Goal: Information Seeking & Learning: Learn about a topic

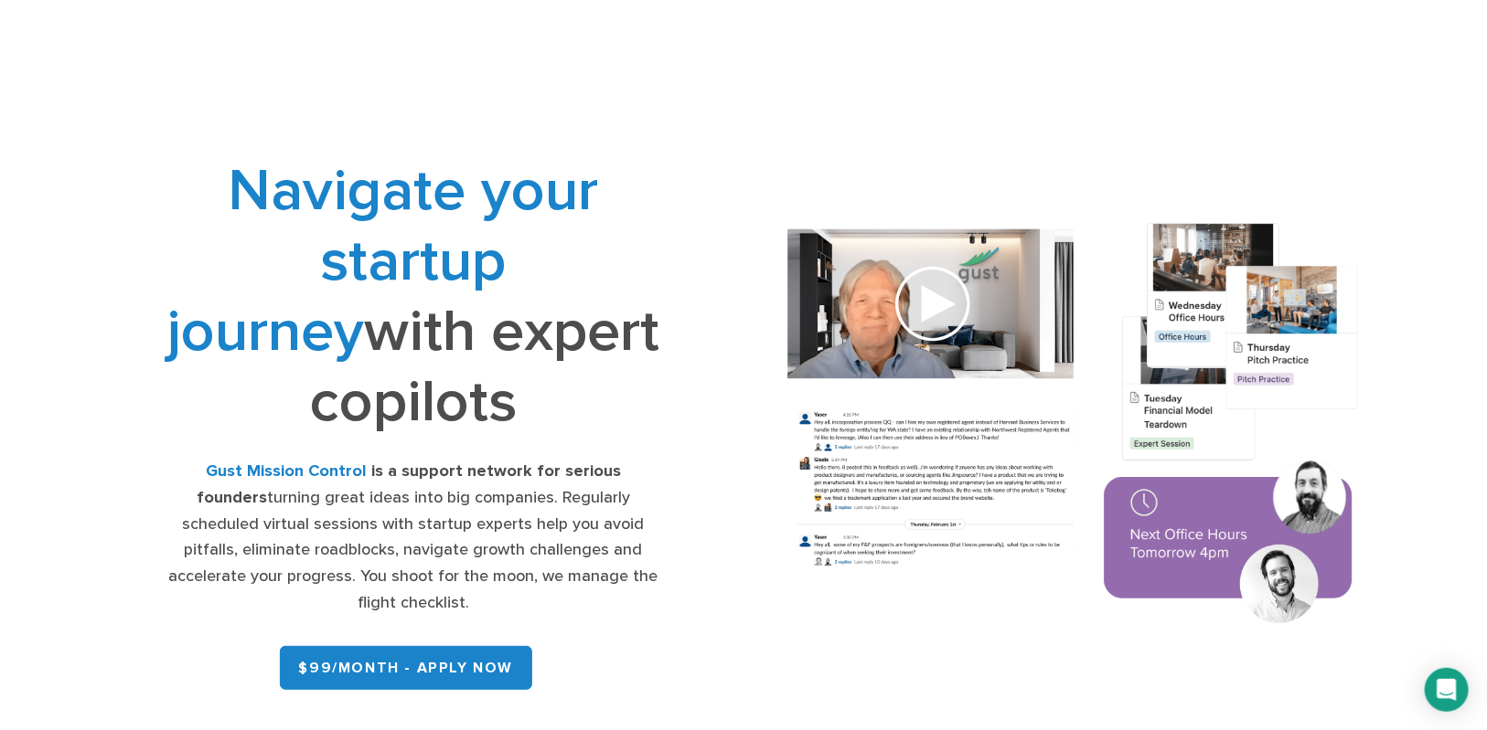
drag, startPoint x: 209, startPoint y: 155, endPoint x: 610, endPoint y: 442, distance: 492.2
click at [607, 442] on div "Navigate your startup journey with expert copilots Gust Mission Control is a su…" at bounding box center [413, 426] width 506 height 542
click at [611, 442] on div "Navigate your startup journey with expert copilots Gust Mission Control is a su…" at bounding box center [413, 426] width 506 height 542
drag, startPoint x: 592, startPoint y: 407, endPoint x: 632, endPoint y: 402, distance: 40.5
click at [632, 402] on h1 "Navigate your startup journey with expert copilots" at bounding box center [413, 296] width 506 height 282
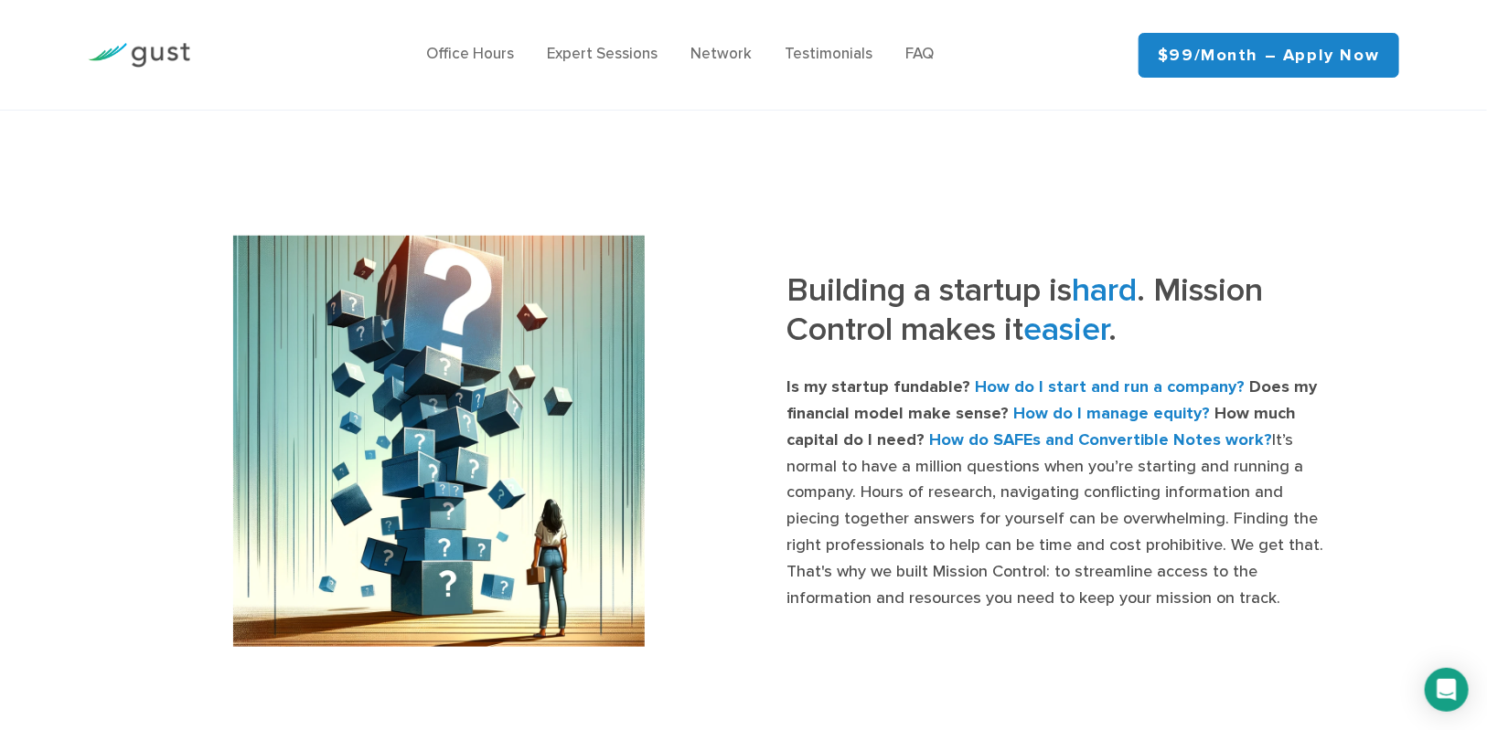
scroll to position [609, 0]
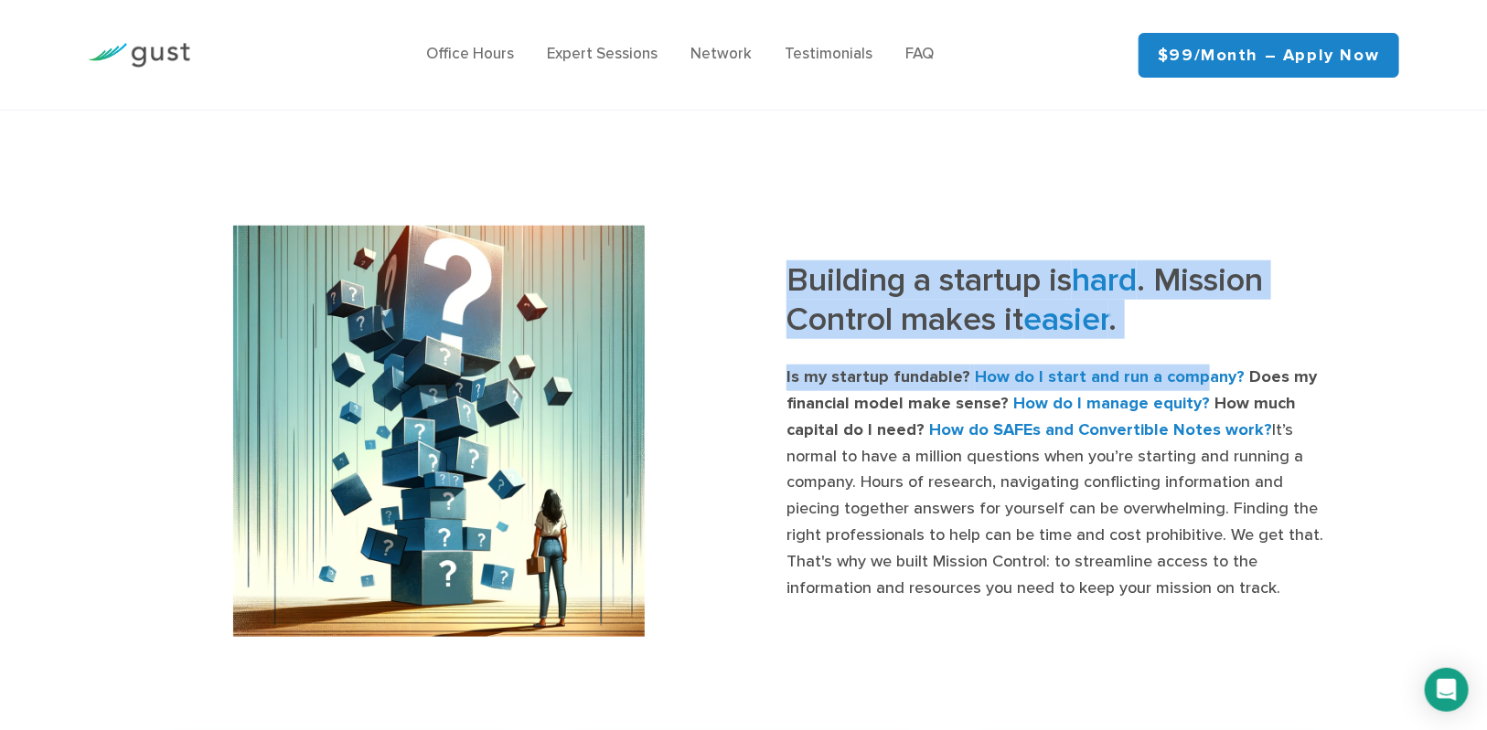
drag, startPoint x: 941, startPoint y: 262, endPoint x: 1194, endPoint y: 335, distance: 263.3
click at [1188, 333] on div "Building a startup is hard . Mission Control makes it easier . Is my startup fu…" at bounding box center [1048, 431] width 610 height 341
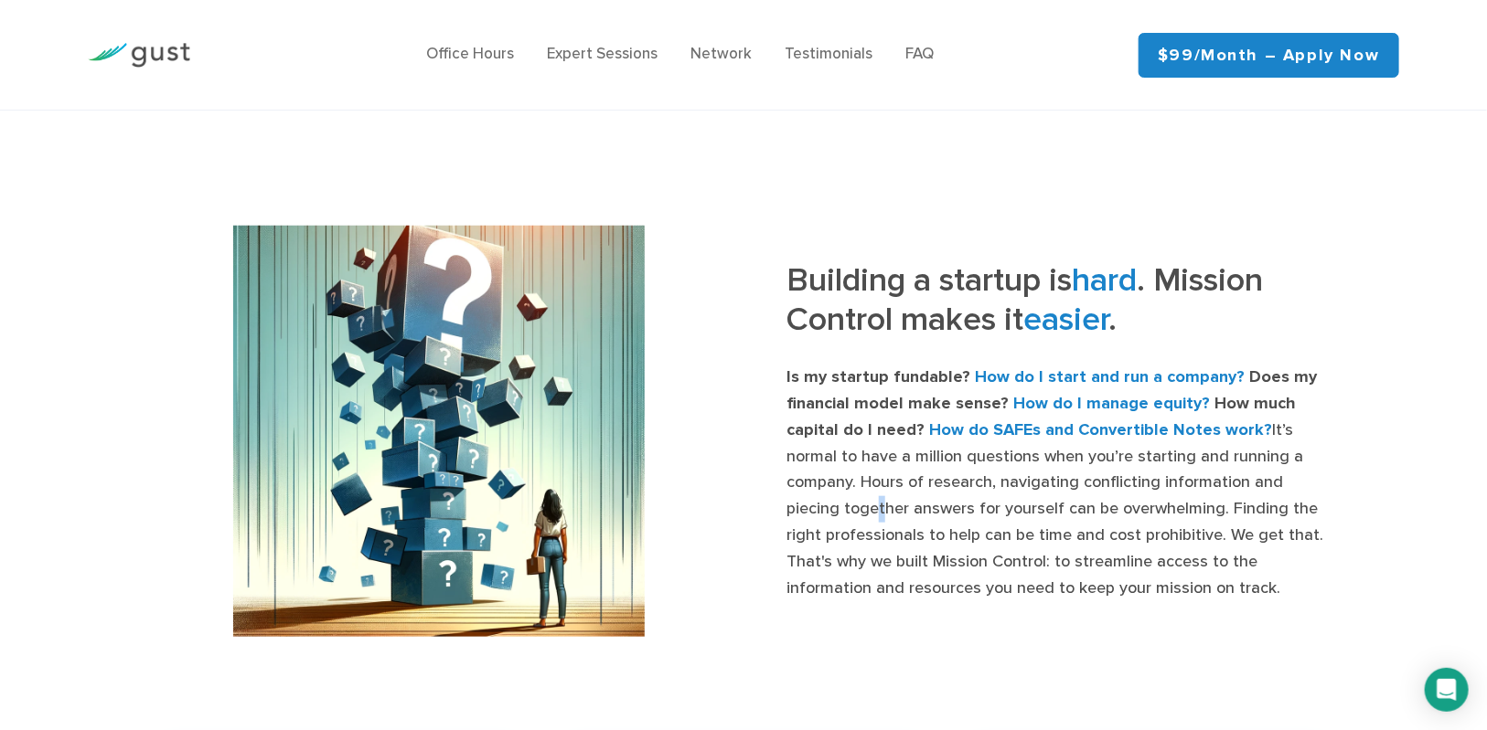
click at [1217, 468] on p "Is my startup fundable? How do I start and run a company? Does my financial mod…" at bounding box center [1062, 483] width 553 height 237
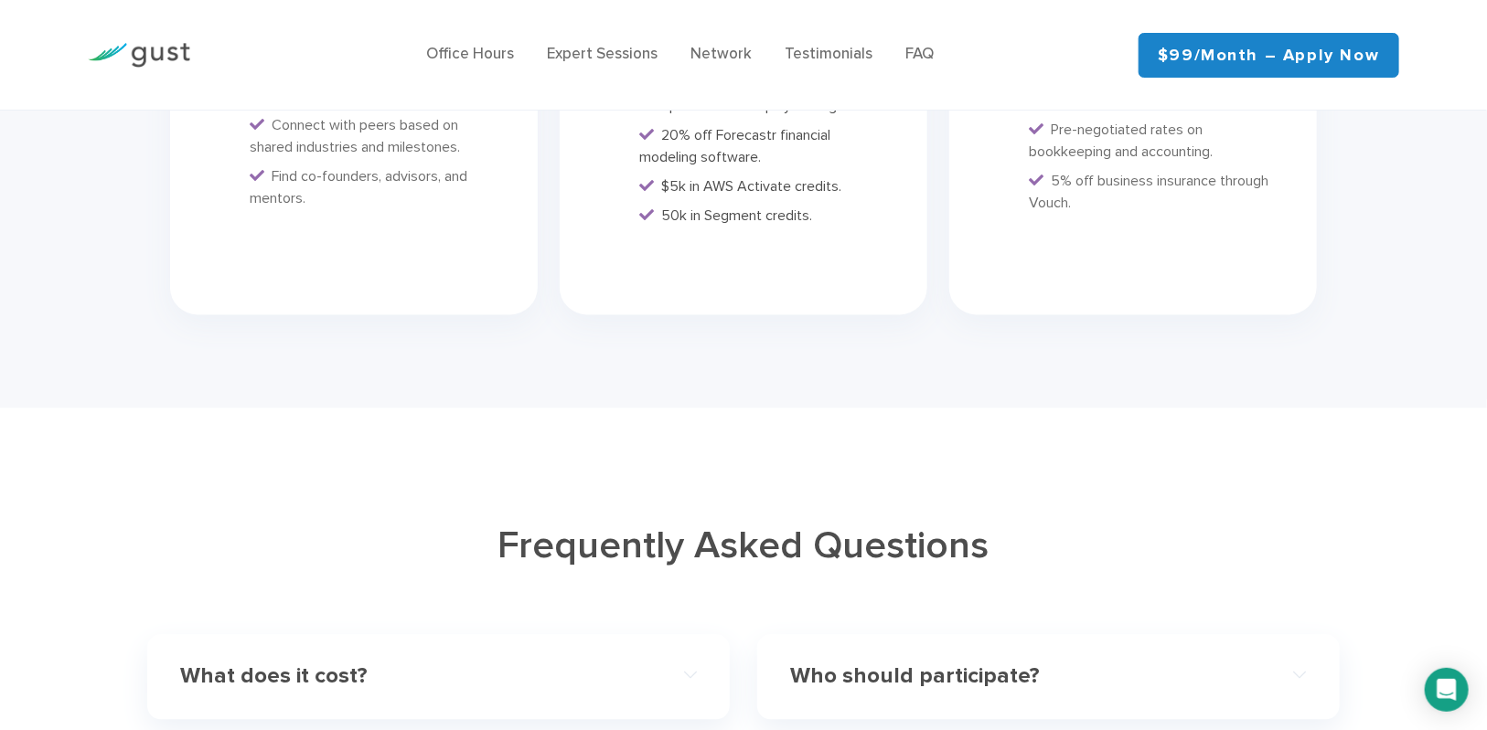
drag, startPoint x: 746, startPoint y: 386, endPoint x: 753, endPoint y: 411, distance: 26.6
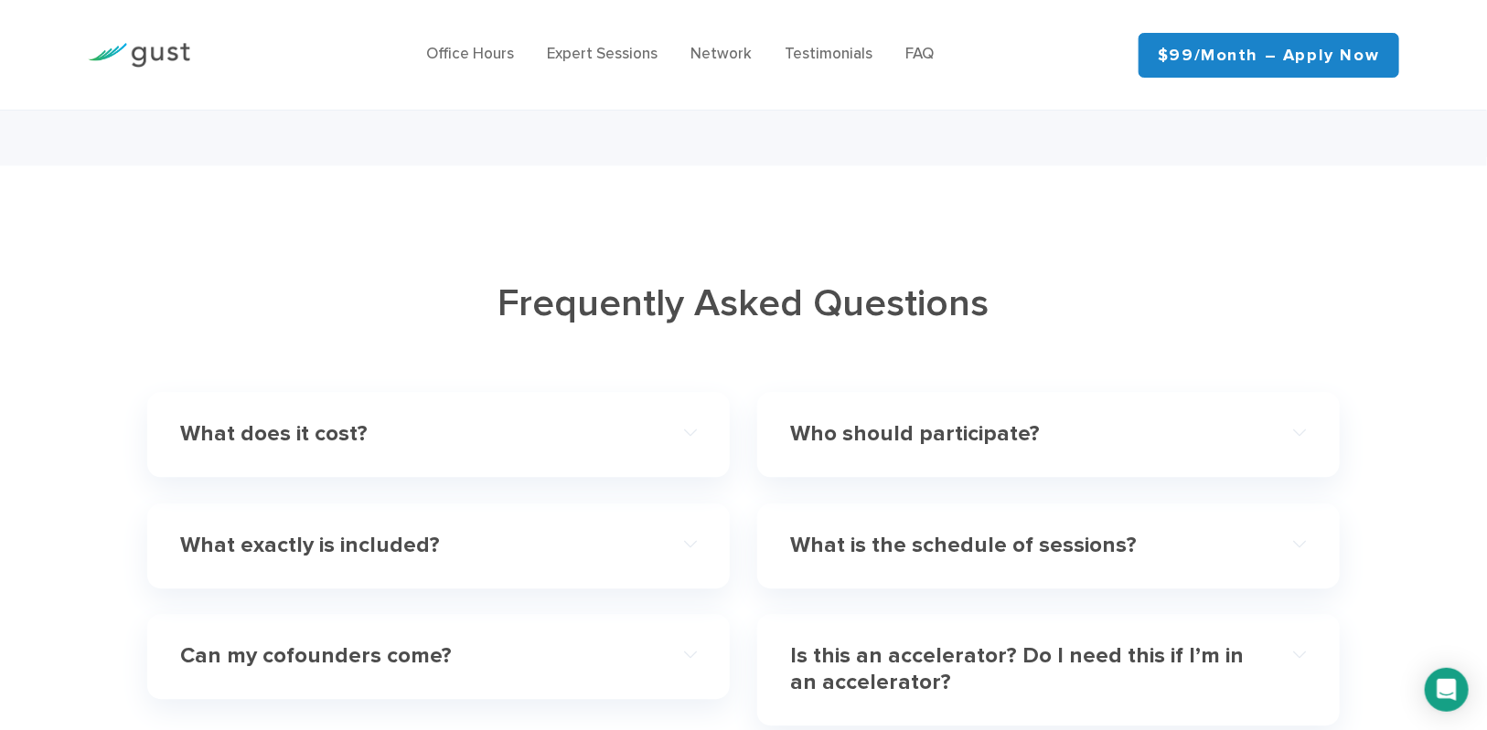
scroll to position [5188, 0]
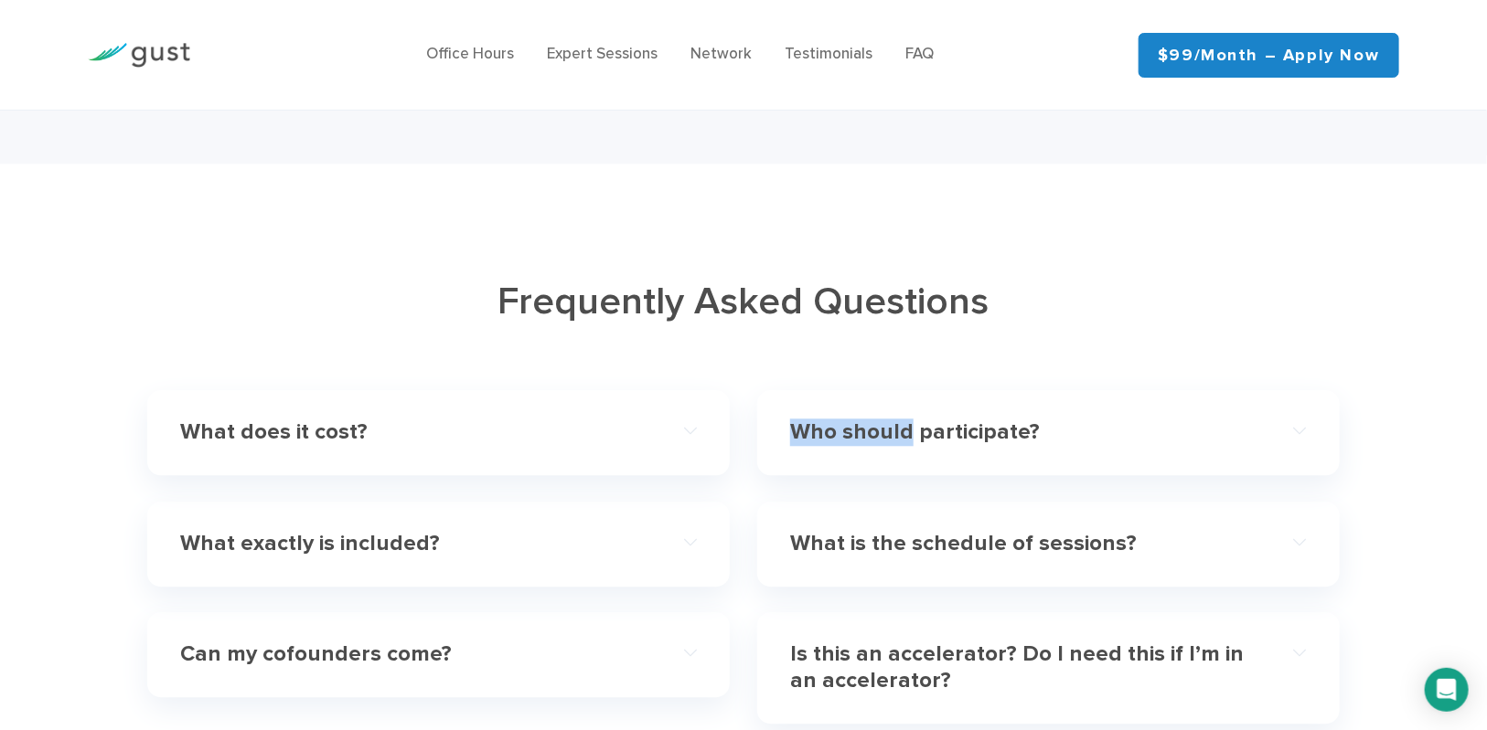
click at [901, 405] on div "Who should participate?" at bounding box center [1048, 433] width 517 height 56
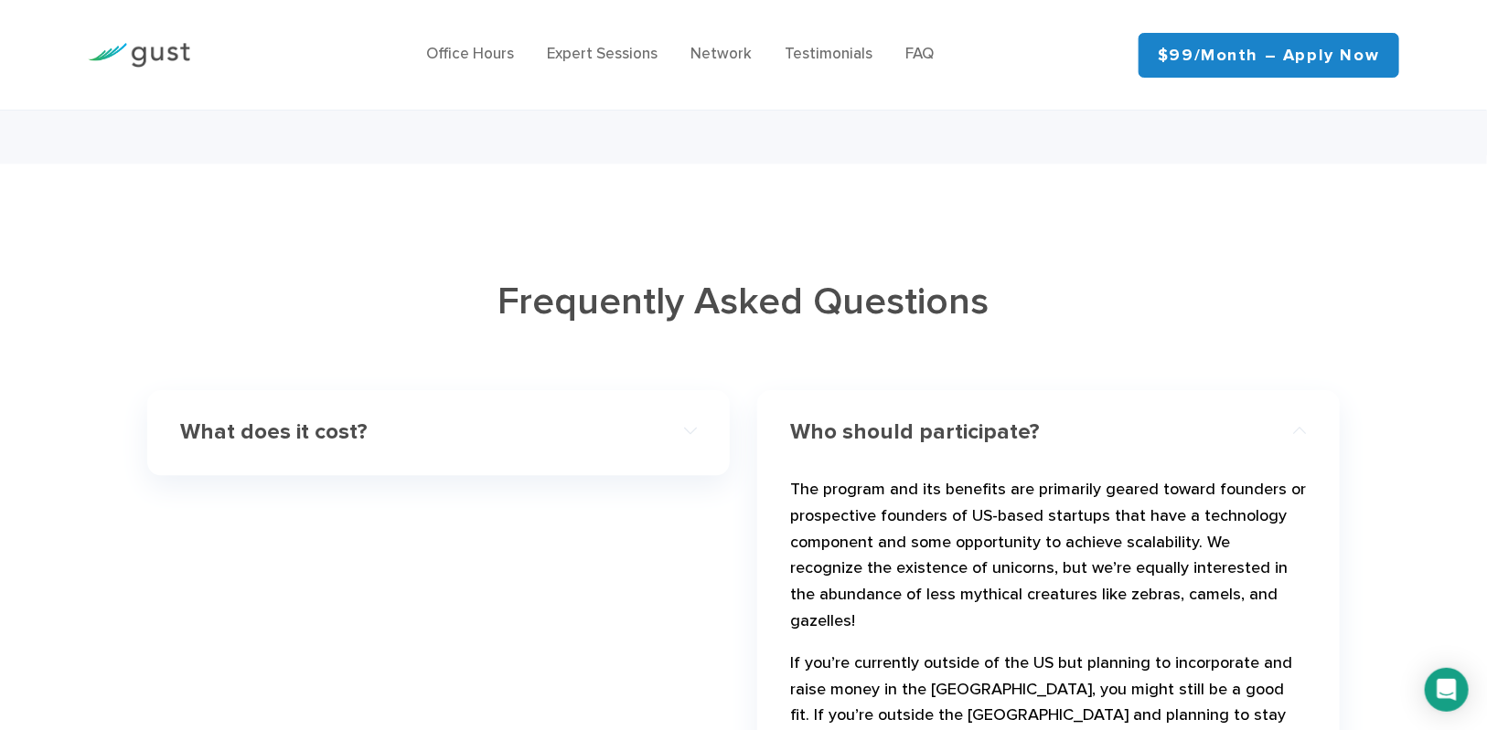
drag, startPoint x: 744, startPoint y: 378, endPoint x: 754, endPoint y: 373, distance: 11.0
click at [747, 390] on div "Who should participate? The program and its benefits are primarily geared towar…" at bounding box center [1048, 674] width 610 height 569
click at [825, 420] on h4 "Who should participate?" at bounding box center [1022, 433] width 464 height 27
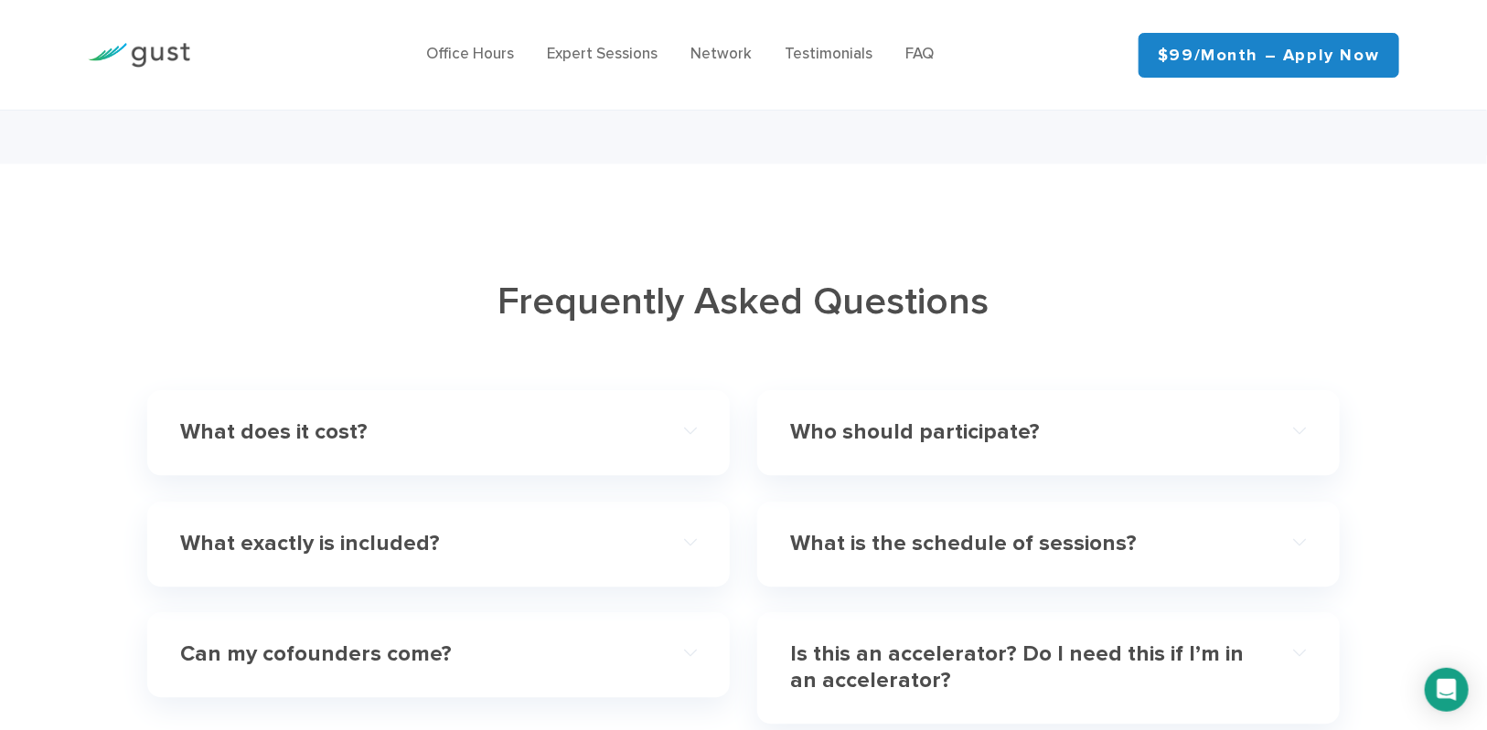
click at [314, 420] on h4 "What does it cost?" at bounding box center [412, 433] width 464 height 27
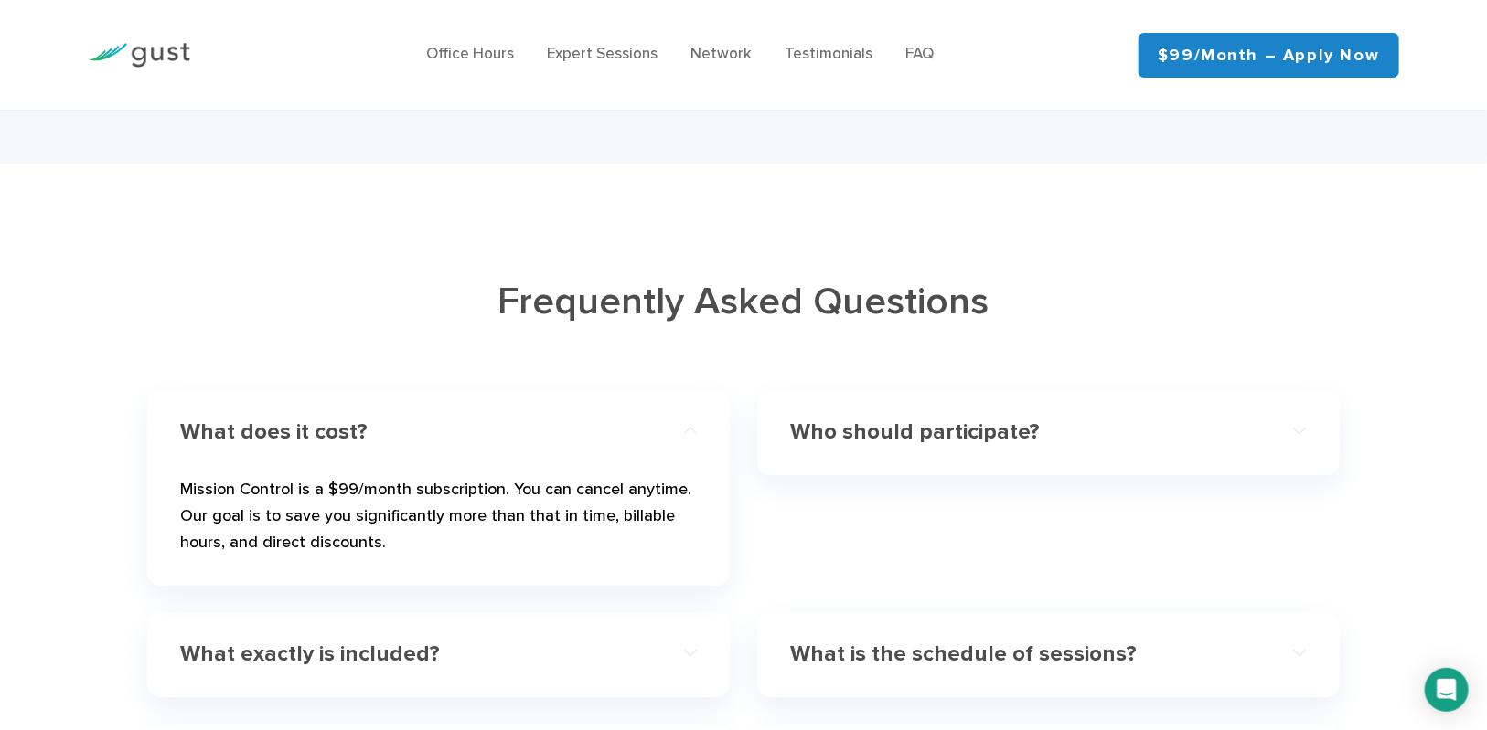
click at [315, 420] on h4 "What does it cost?" at bounding box center [412, 433] width 464 height 27
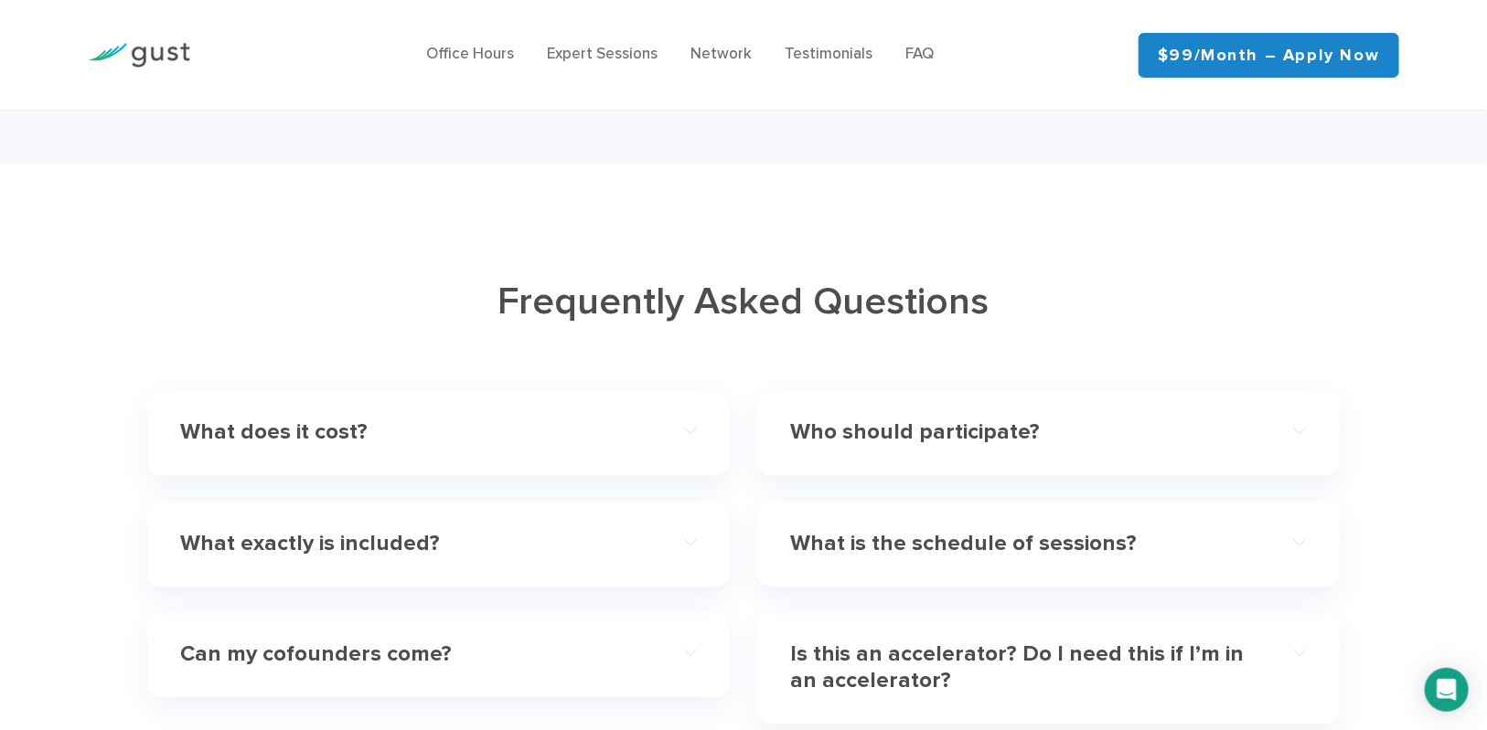
click at [324, 531] on h4 "What exactly is included?" at bounding box center [412, 544] width 464 height 27
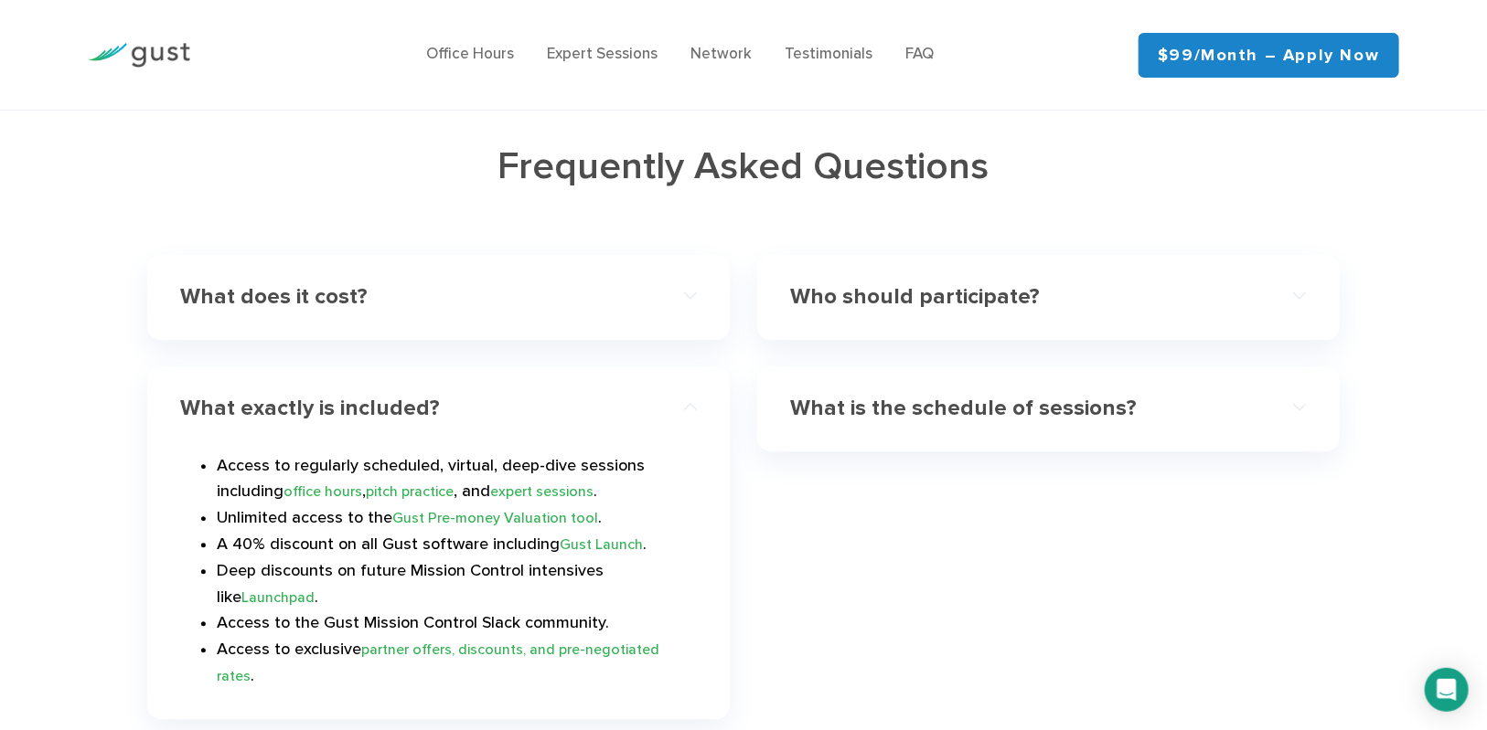
scroll to position [5432, 0]
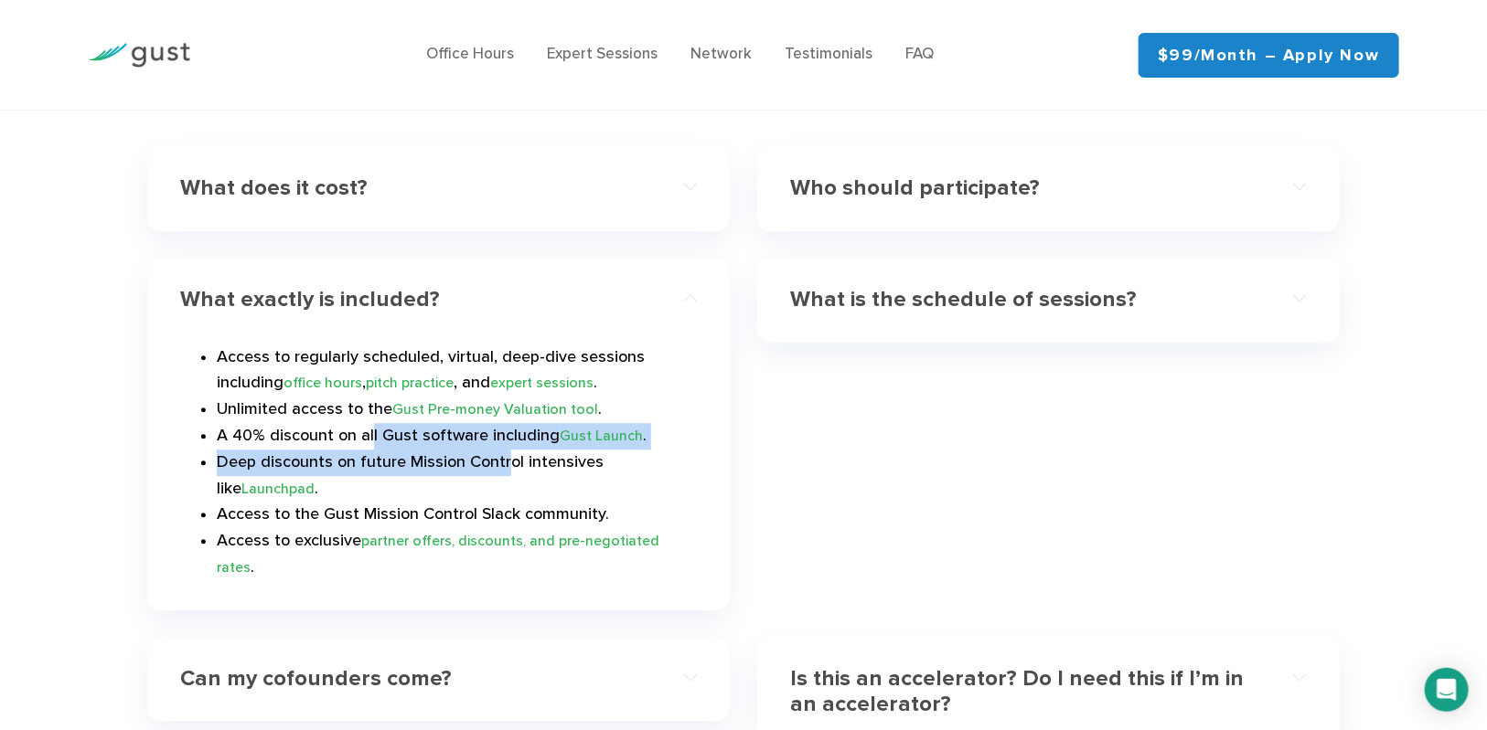
drag, startPoint x: 436, startPoint y: 405, endPoint x: 516, endPoint y: 421, distance: 81.2
click at [509, 422] on ul "Access to regularly scheduled, virtual, deep-dive sessions including office hou…" at bounding box center [438, 463] width 517 height 237
click at [516, 450] on li "Deep discounts on future Mission Control intensives like Launchpad ." at bounding box center [457, 476] width 480 height 53
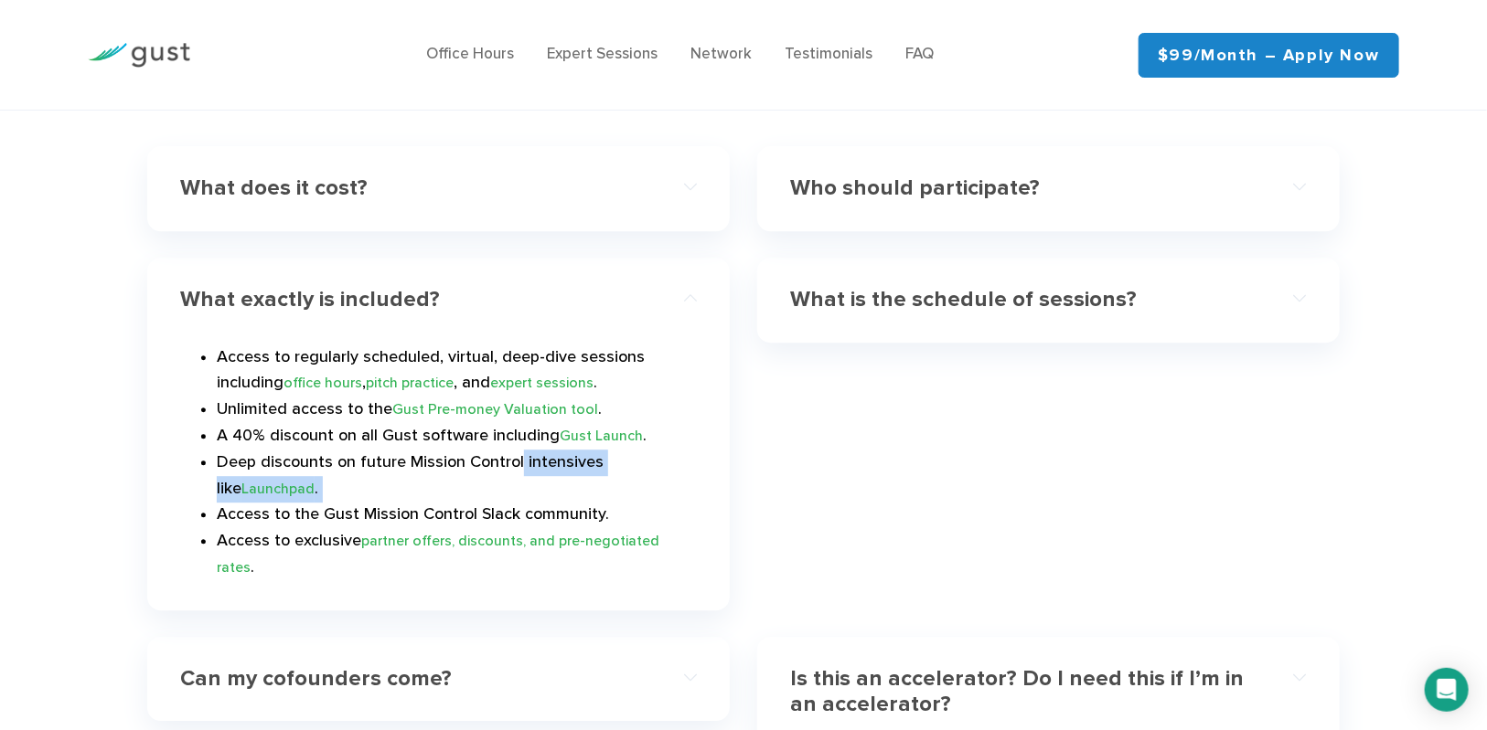
drag, startPoint x: 516, startPoint y: 421, endPoint x: 405, endPoint y: 438, distance: 111.8
click at [396, 450] on li "Deep discounts on future Mission Control intensives like Launchpad ." at bounding box center [457, 476] width 480 height 53
click at [436, 450] on li "Deep discounts on future Mission Control intensives like Launchpad ." at bounding box center [457, 476] width 480 height 53
drag, startPoint x: 353, startPoint y: 272, endPoint x: 357, endPoint y: 258, distance: 14.5
click at [353, 272] on div "What exactly is included?" at bounding box center [438, 300] width 517 height 56
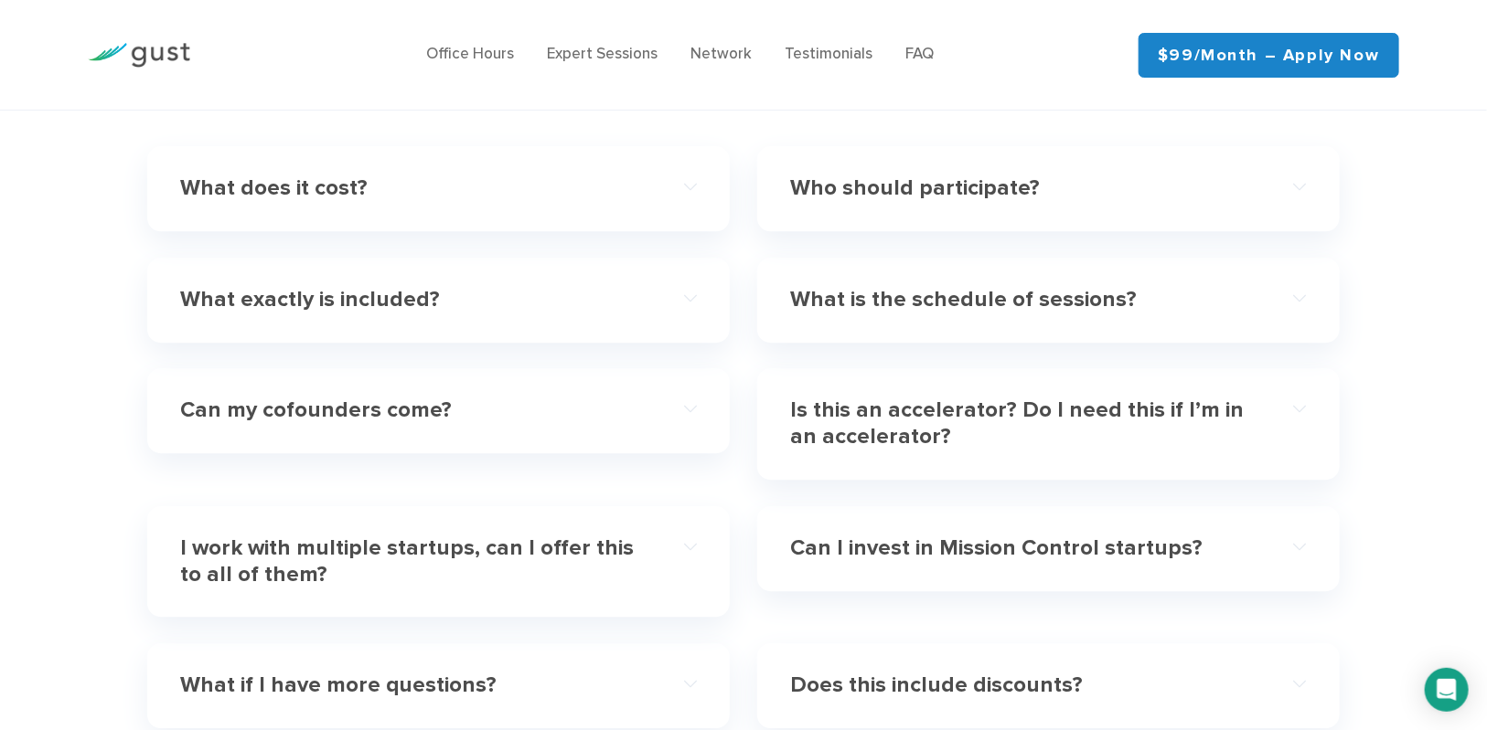
click at [907, 287] on h4 "What is the schedule of sessions?" at bounding box center [1022, 300] width 464 height 27
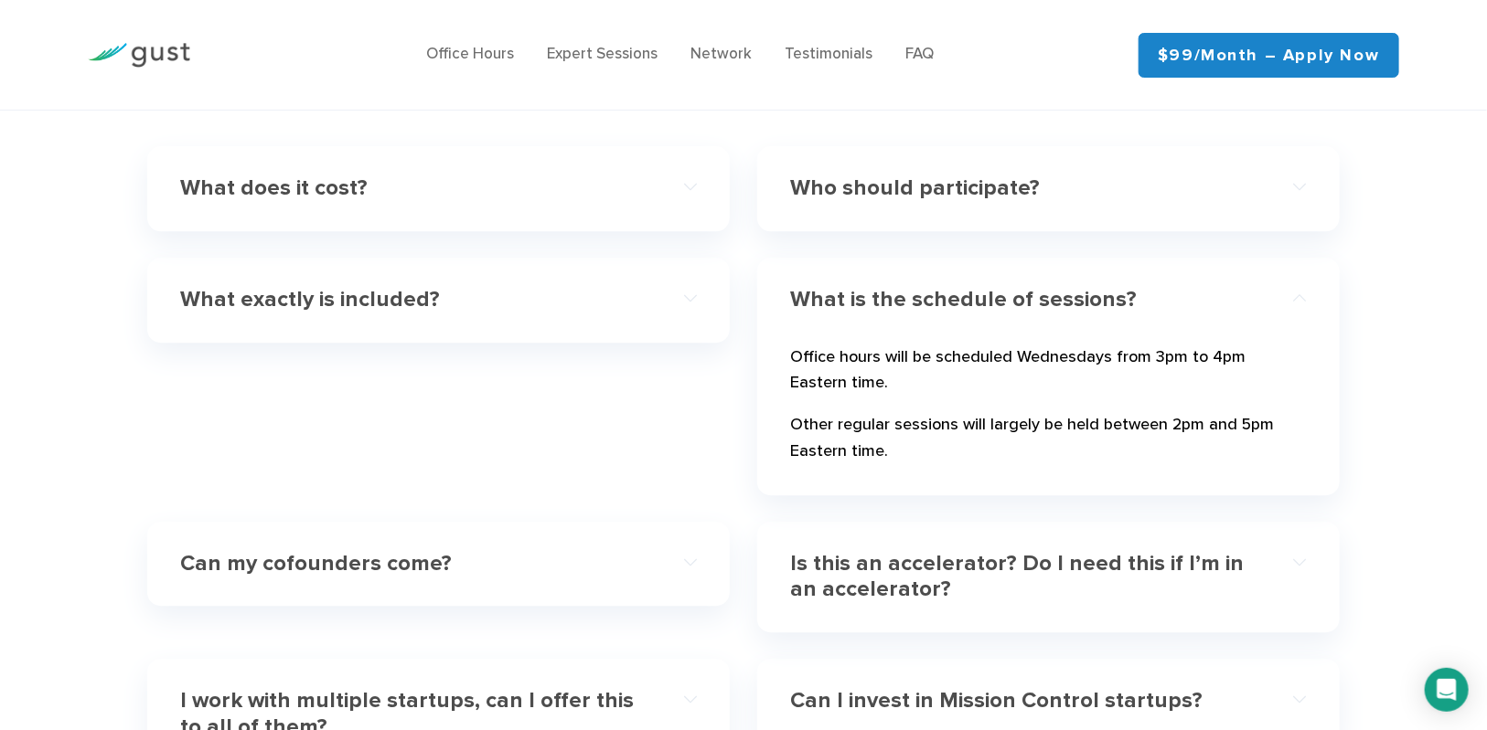
click at [911, 287] on h4 "What is the schedule of sessions?" at bounding box center [1022, 300] width 464 height 27
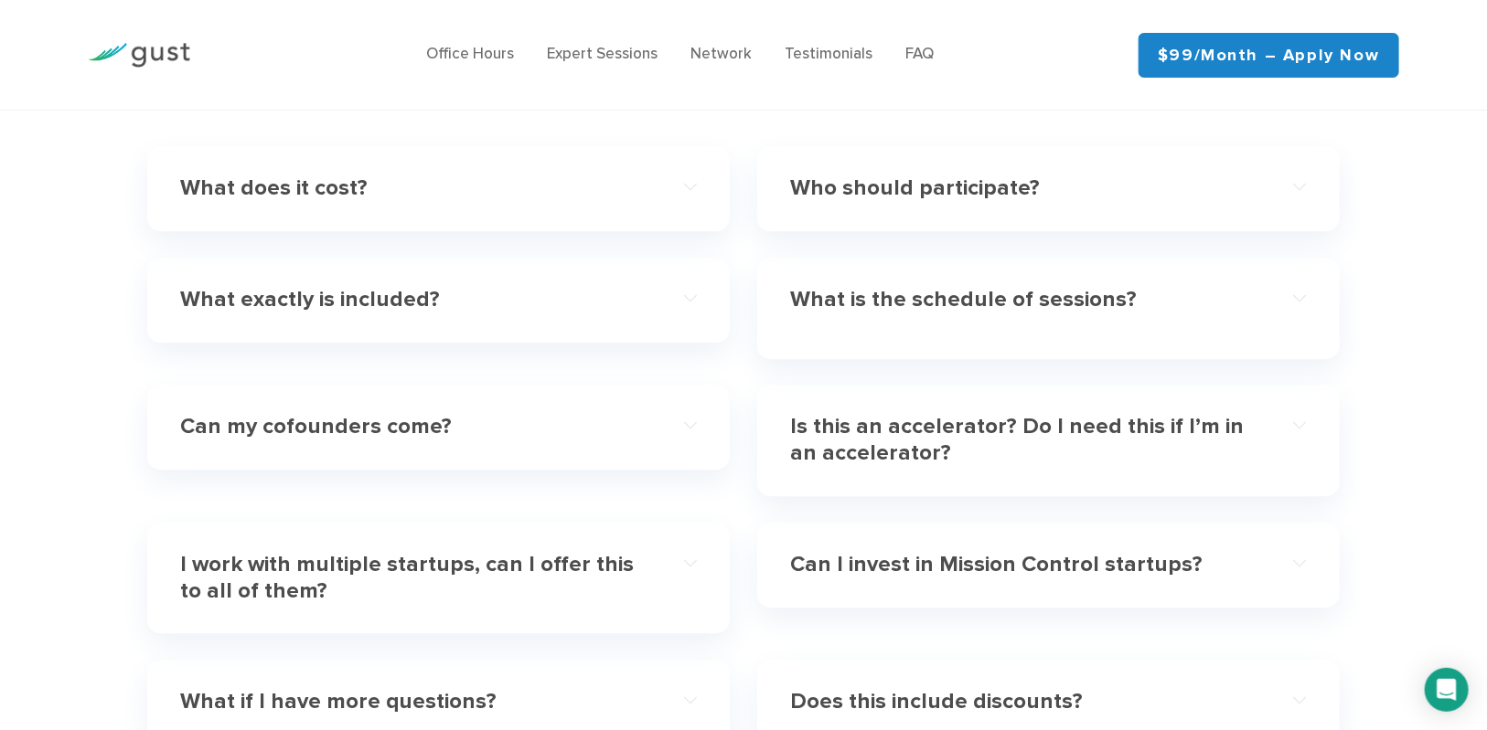
click at [908, 414] on h4 "Is this an accelerator? Do I need this if I’m in an accelerator?" at bounding box center [1022, 440] width 464 height 53
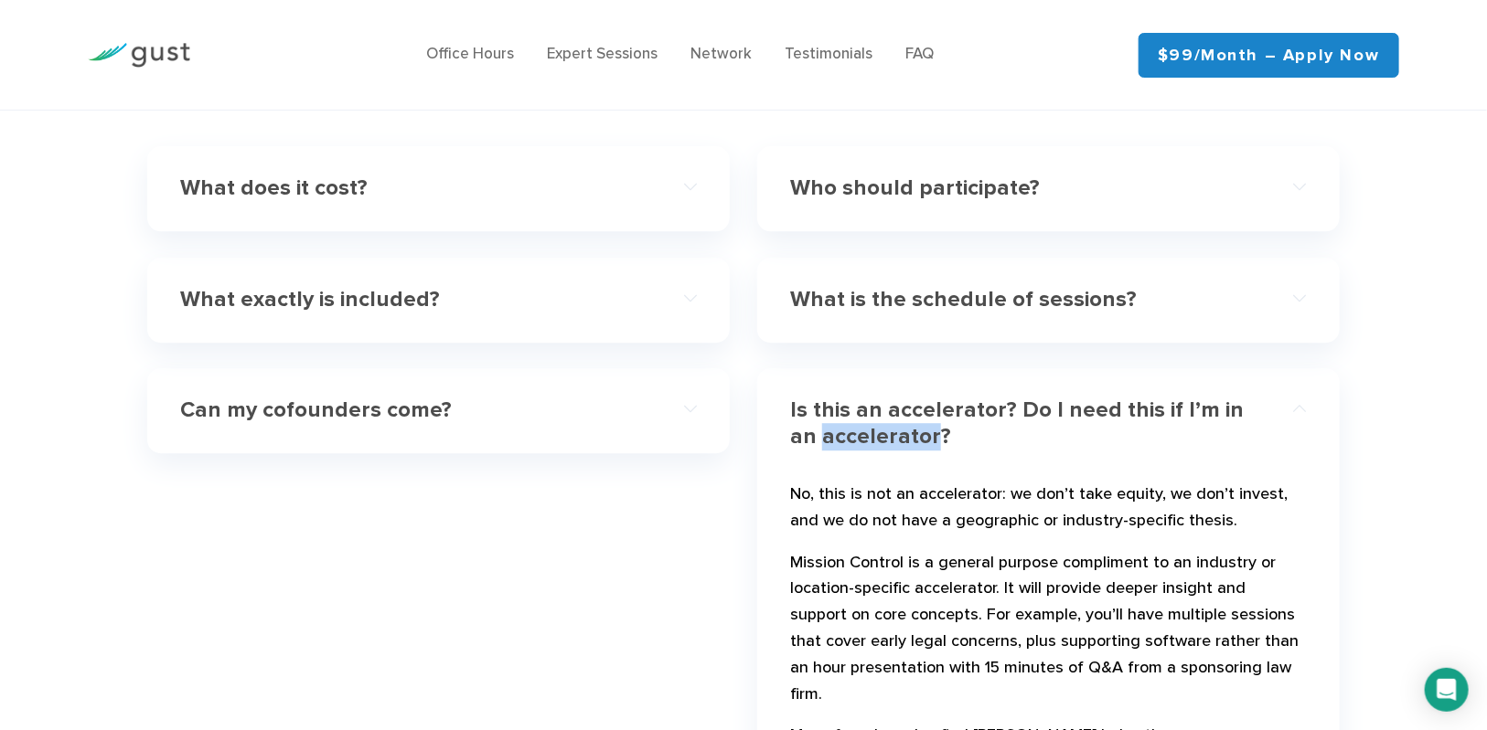
click at [908, 398] on h4 "Is this an accelerator? Do I need this if I’m in an accelerator?" at bounding box center [1022, 424] width 464 height 53
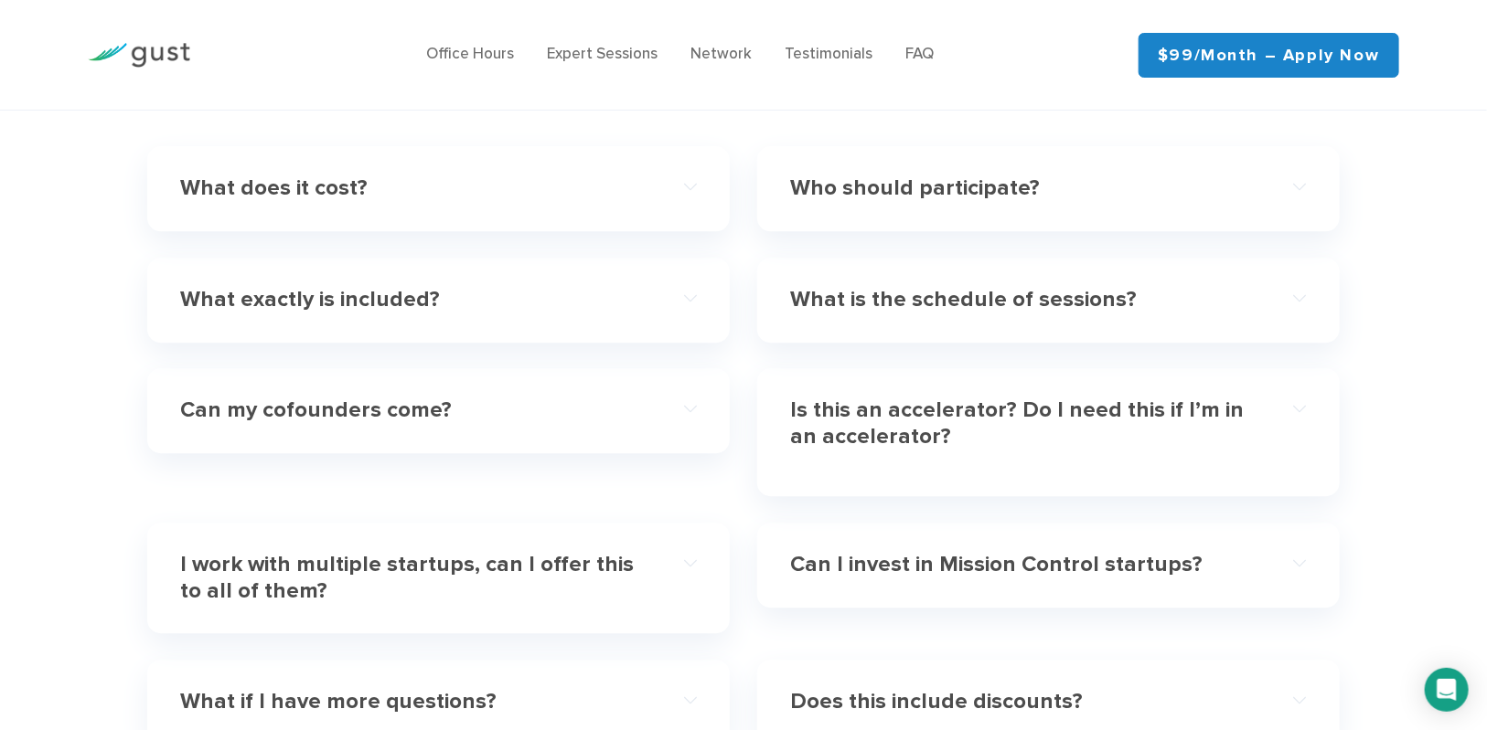
click at [357, 391] on div "Can my cofounders come? Heck yeah they can! The cost of the subscription includ…" at bounding box center [438, 410] width 582 height 85
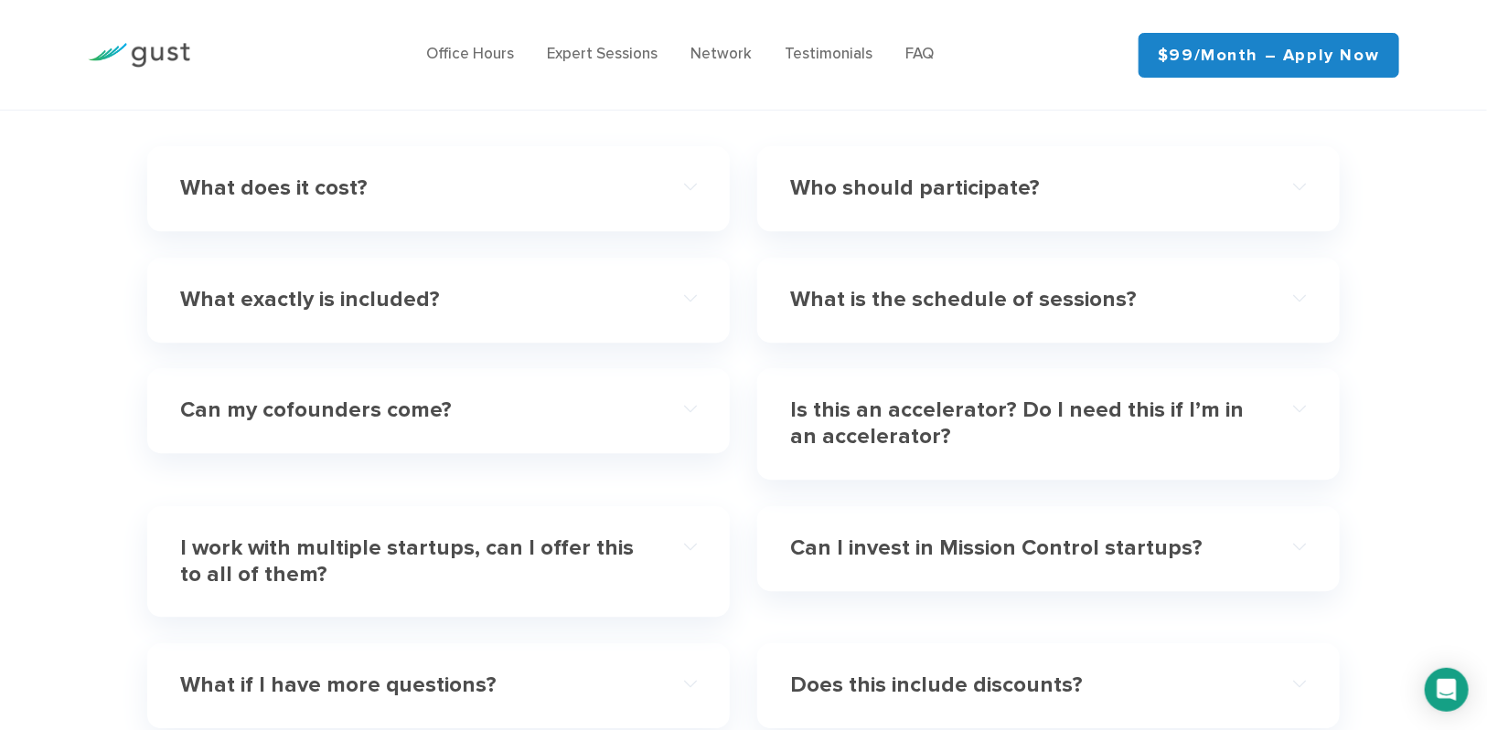
click at [359, 398] on h4 "Can my cofounders come?" at bounding box center [412, 411] width 464 height 27
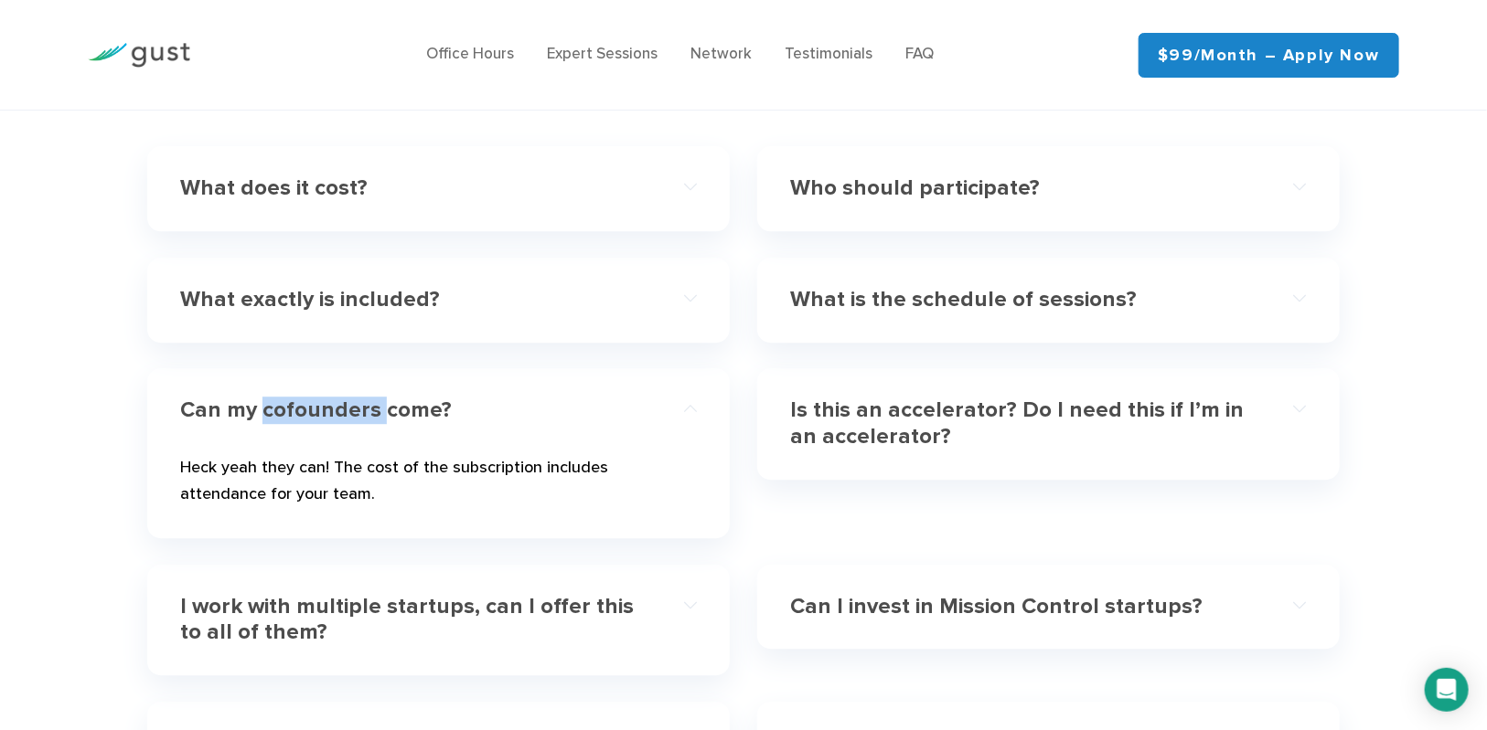
click at [359, 398] on h4 "Can my cofounders come?" at bounding box center [412, 411] width 464 height 27
